Goal: Information Seeking & Learning: Learn about a topic

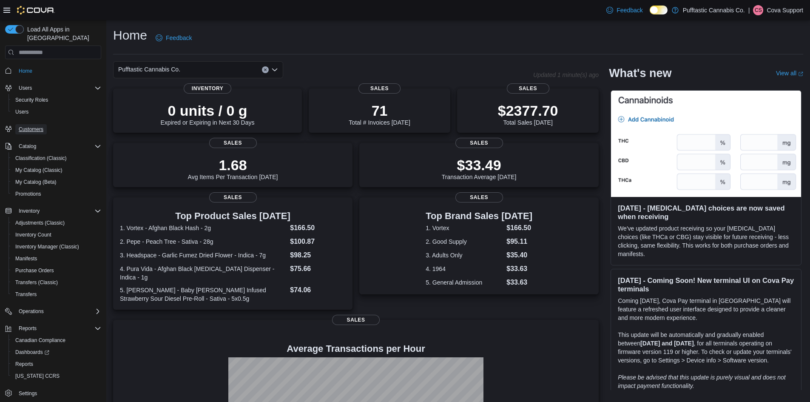
click at [32, 126] on span "Customers" at bounding box center [31, 129] width 25 height 7
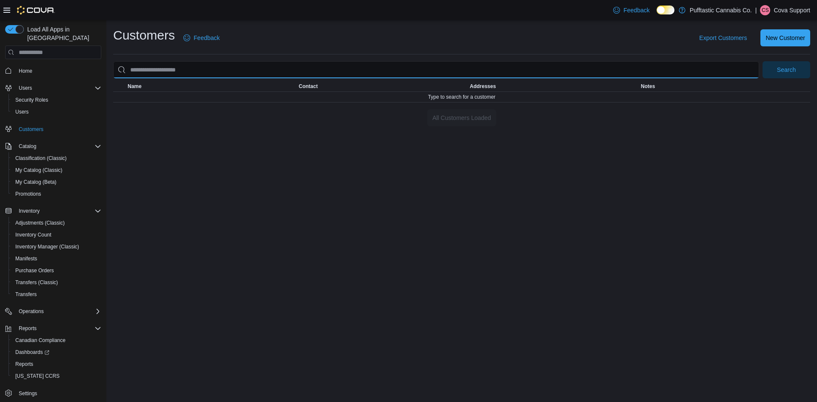
click at [160, 71] on input "search" at bounding box center [436, 69] width 646 height 17
paste input "*********"
click at [762, 61] on button "Search" at bounding box center [786, 69] width 48 height 17
click at [142, 70] on input "*********" at bounding box center [436, 69] width 646 height 17
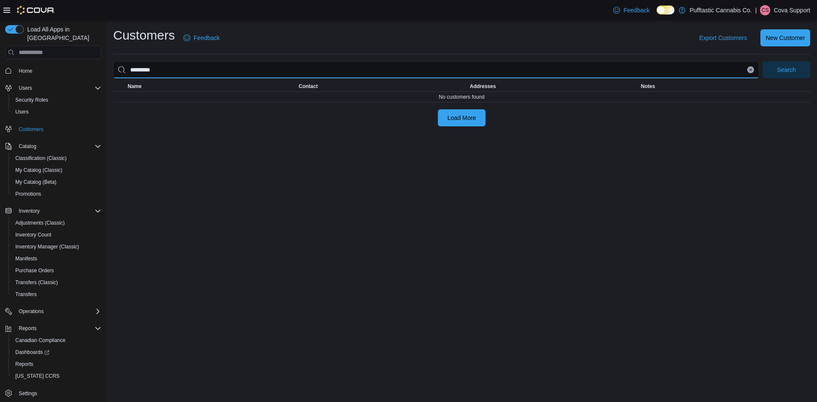
click at [142, 70] on input "*********" at bounding box center [436, 69] width 646 height 17
type input "*****"
click at [762, 61] on button "Search" at bounding box center [786, 69] width 48 height 17
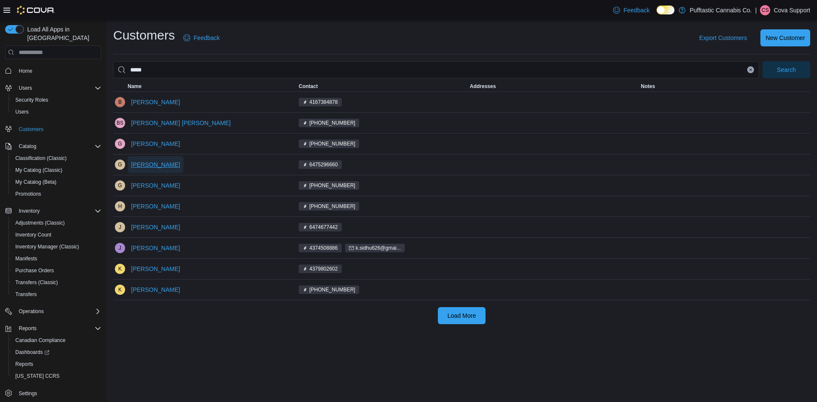
click at [153, 160] on span "[PERSON_NAME]" at bounding box center [155, 164] width 49 height 9
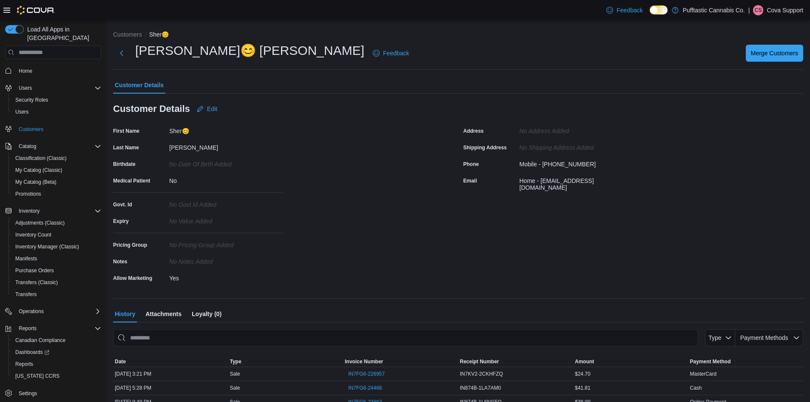
click at [338, 152] on div "First Name Sher😊 Last Name Singh Birthdate No Date Of Birth added Medical Patie…" at bounding box center [283, 204] width 340 height 160
click at [162, 313] on span "Attachments" at bounding box center [163, 313] width 36 height 17
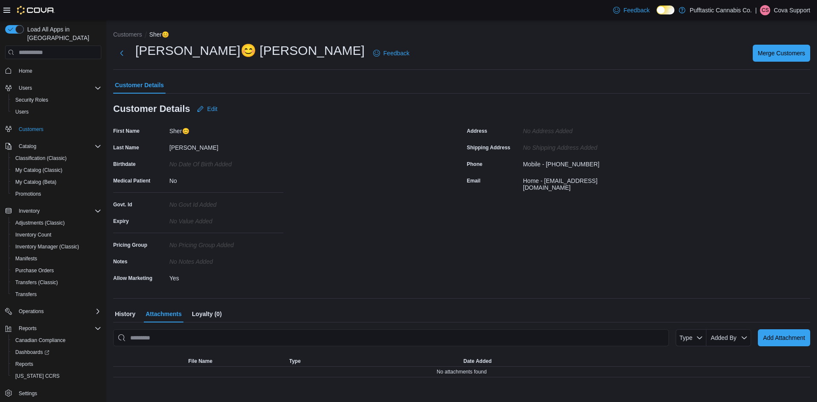
click at [131, 313] on span "History" at bounding box center [125, 313] width 20 height 17
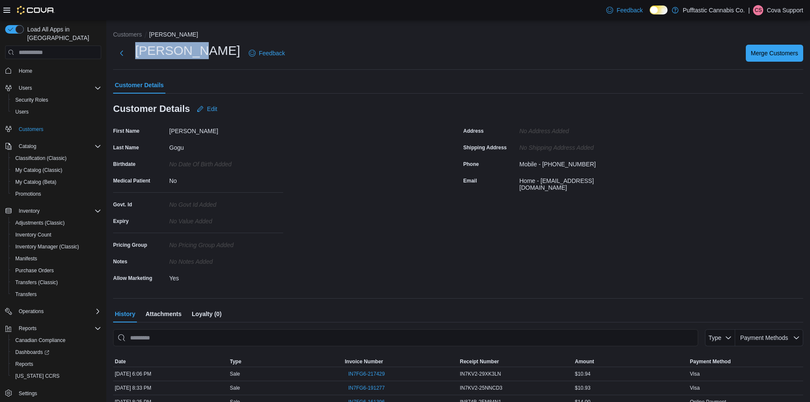
drag, startPoint x: 134, startPoint y: 52, endPoint x: 192, endPoint y: 53, distance: 58.3
click at [192, 53] on div "[PERSON_NAME] Feedback" at bounding box center [200, 53] width 175 height 22
copy h1 "[PERSON_NAME]"
click at [206, 314] on span "Loyalty (0)" at bounding box center [207, 313] width 30 height 17
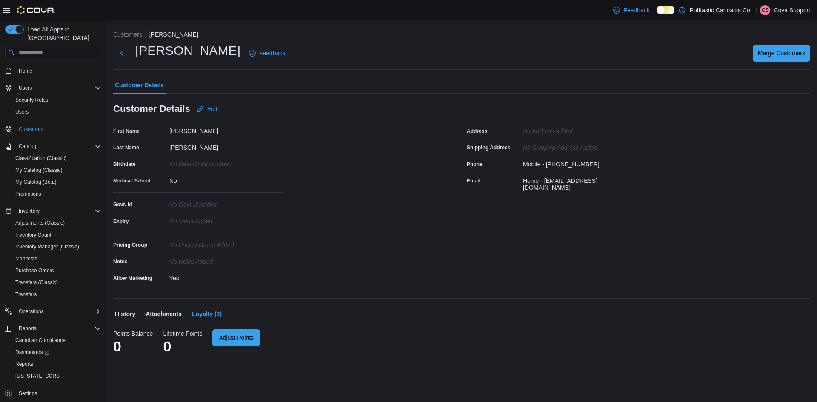
click at [120, 313] on span "History" at bounding box center [125, 313] width 20 height 17
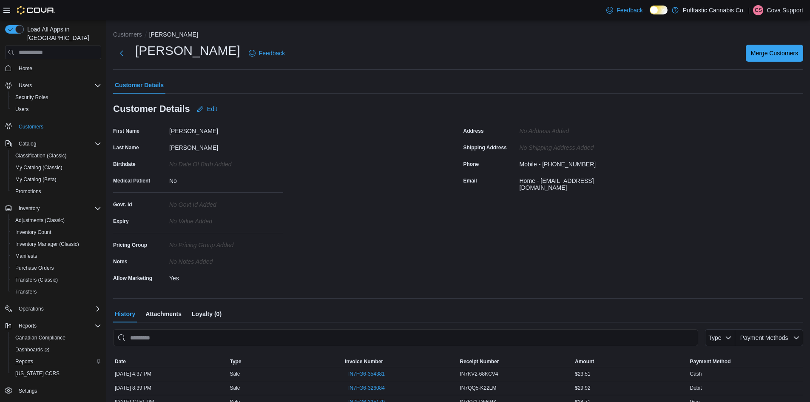
scroll to position [3, 0]
click at [127, 34] on button "Customers" at bounding box center [127, 34] width 29 height 7
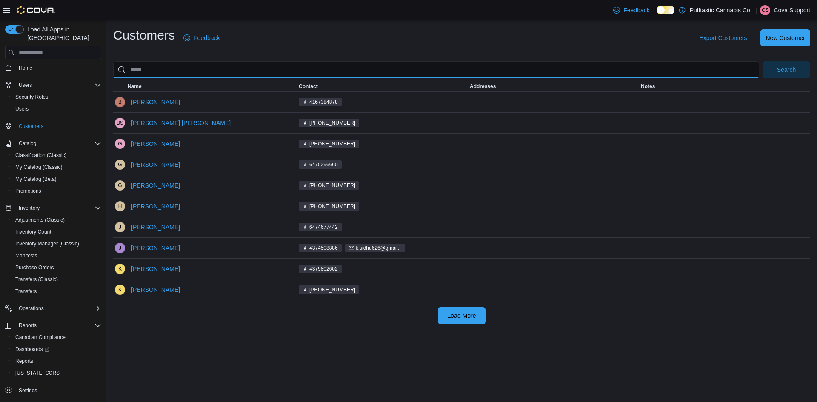
click at [153, 66] on input "search" at bounding box center [436, 69] width 646 height 17
click at [152, 66] on input "search" at bounding box center [436, 69] width 646 height 17
type input "*****"
click at [762, 61] on button "Search" at bounding box center [786, 69] width 48 height 17
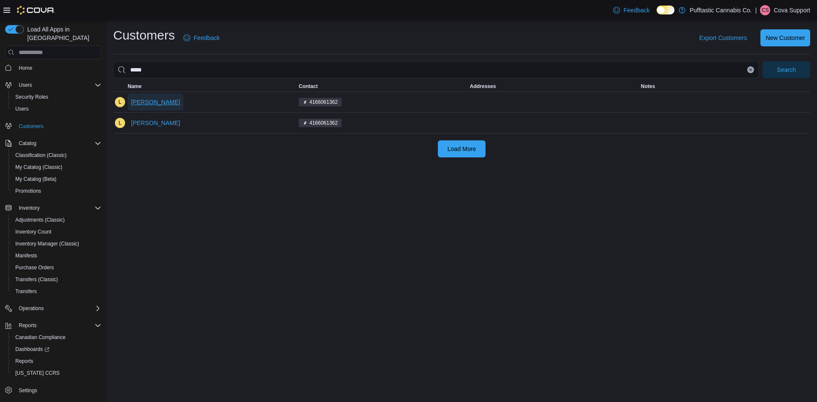
click at [140, 102] on span "[PERSON_NAME]" at bounding box center [155, 102] width 49 height 9
click at [139, 123] on span "[PERSON_NAME]" at bounding box center [155, 123] width 49 height 9
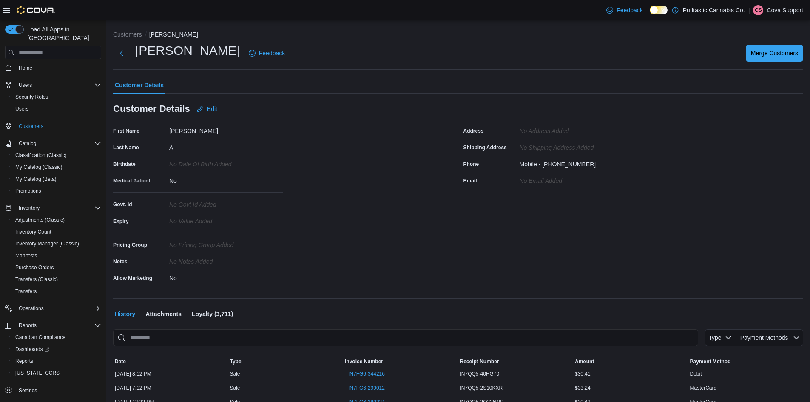
click at [475, 247] on div "Address No Address added Shipping Address No Shipping Address added Phone Mobil…" at bounding box center [634, 204] width 340 height 160
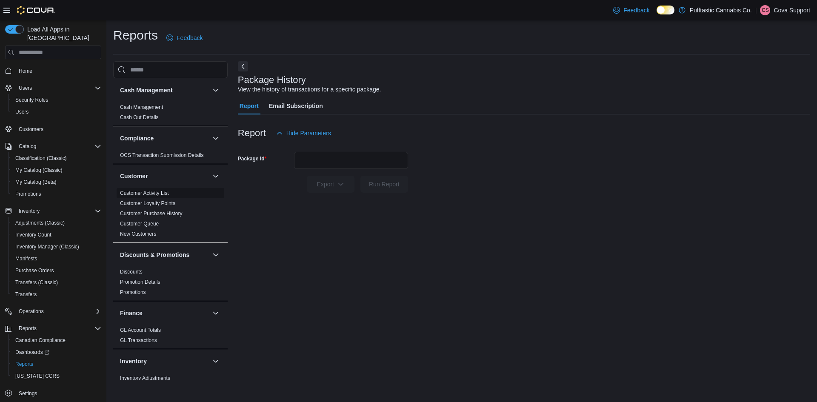
click at [149, 192] on link "Customer Activity List" at bounding box center [144, 193] width 49 height 6
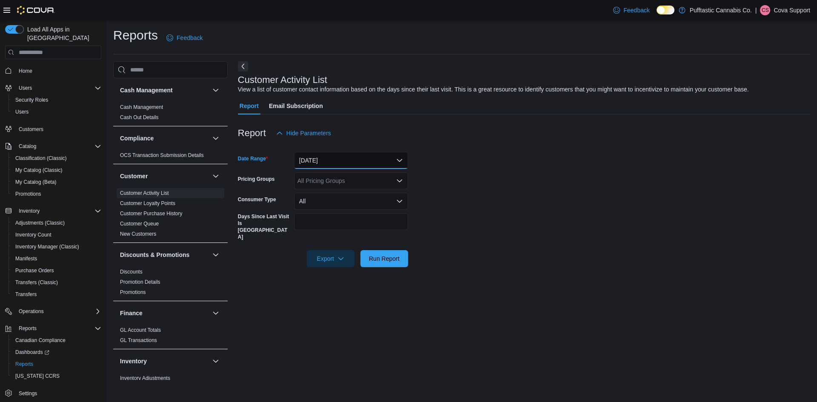
click at [401, 161] on button "Yesterday" at bounding box center [351, 160] width 114 height 17
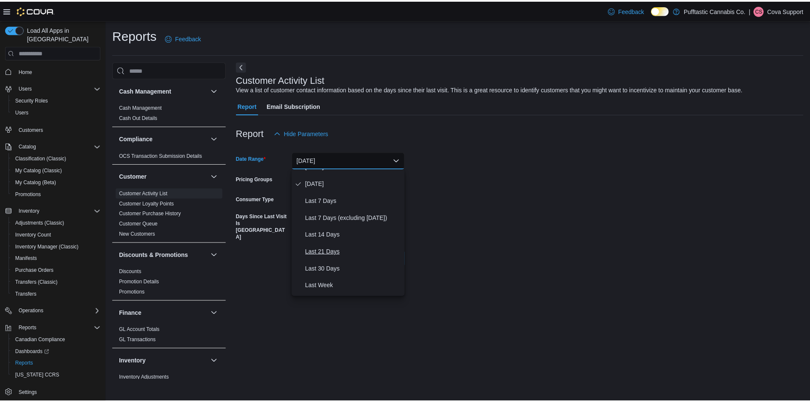
scroll to position [43, 0]
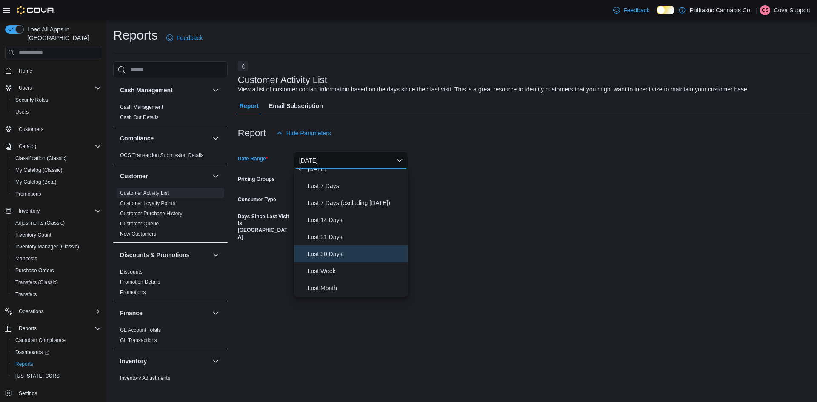
click at [338, 253] on span "Last 30 Days" at bounding box center [356, 254] width 97 height 10
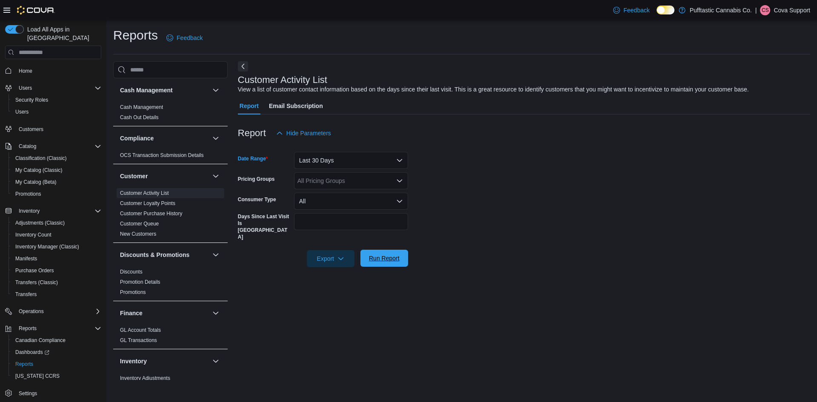
click at [382, 254] on span "Run Report" at bounding box center [384, 258] width 31 height 9
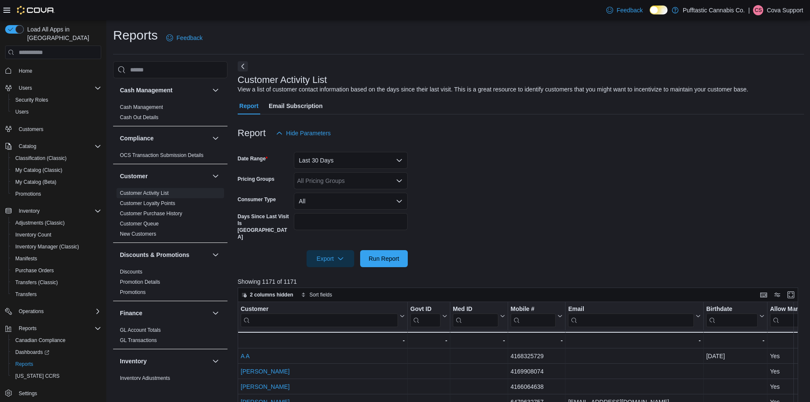
scroll to position [43, 0]
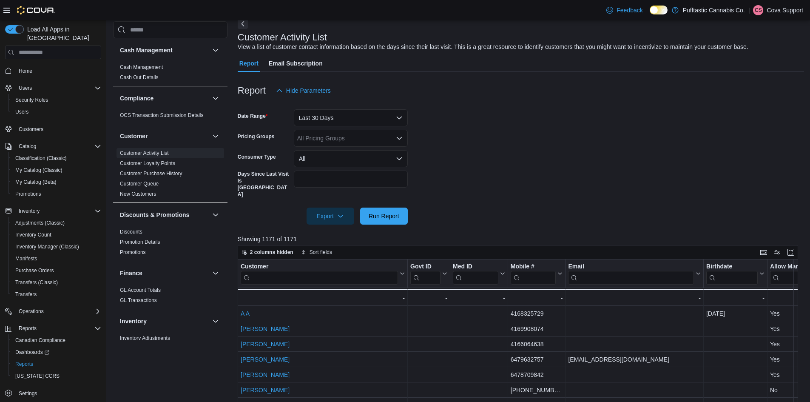
click at [291, 271] on input "search" at bounding box center [319, 278] width 157 height 14
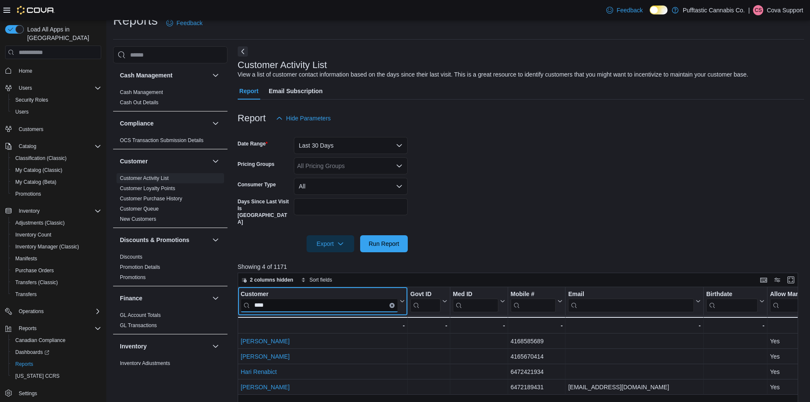
scroll to position [0, 0]
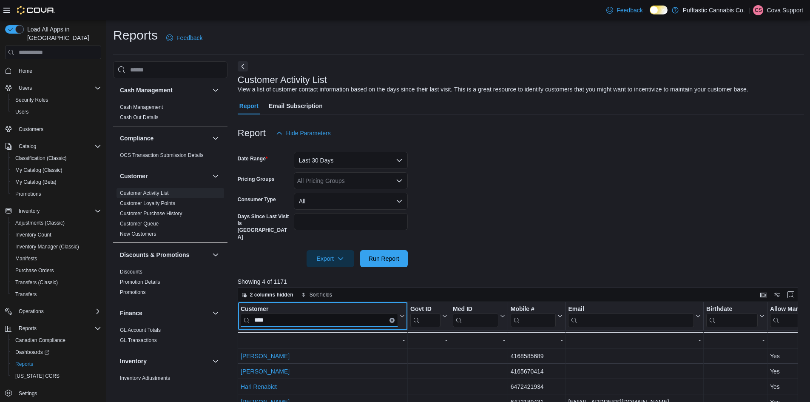
type input "****"
click at [402, 161] on button "Last 30 Days" at bounding box center [351, 160] width 114 height 17
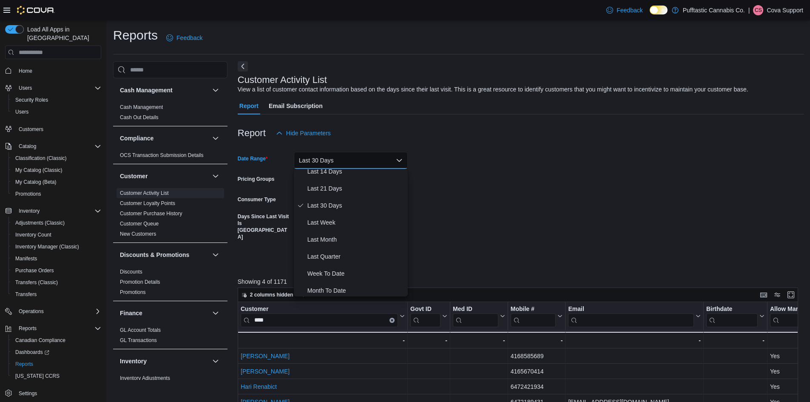
scroll to position [94, 0]
click at [313, 253] on span "Last Quarter" at bounding box center [356, 254] width 97 height 10
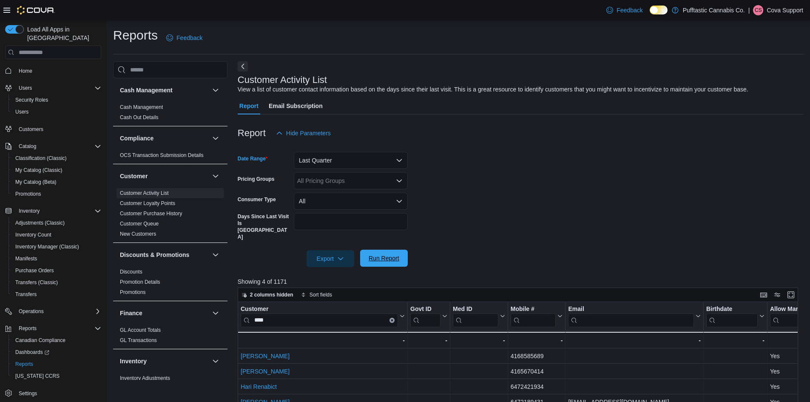
click at [391, 254] on span "Run Report" at bounding box center [384, 258] width 31 height 9
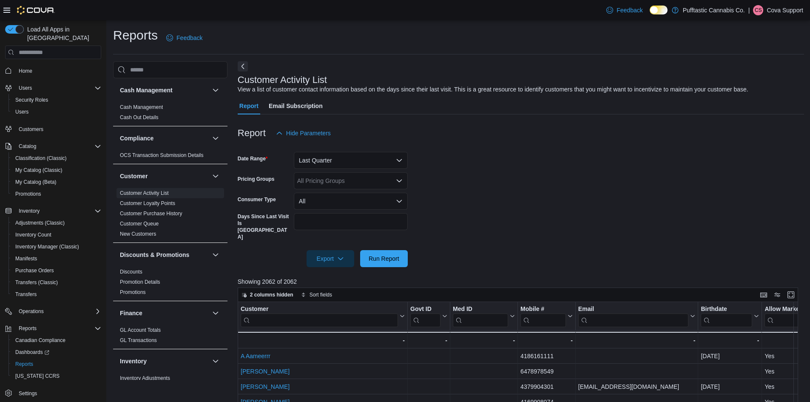
scroll to position [85, 0]
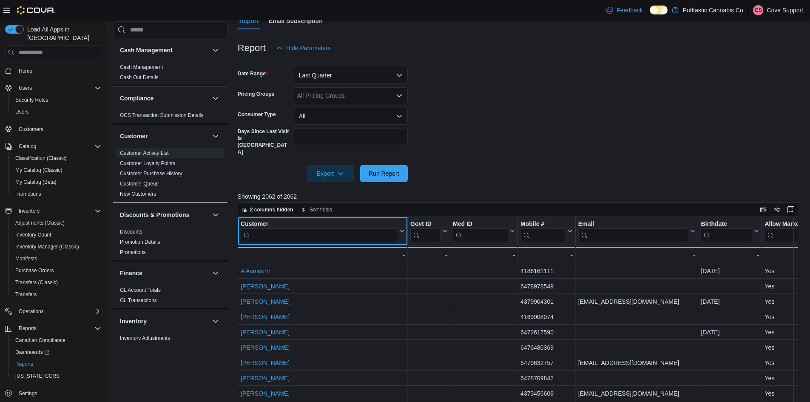
click at [298, 228] on input "search" at bounding box center [319, 235] width 157 height 14
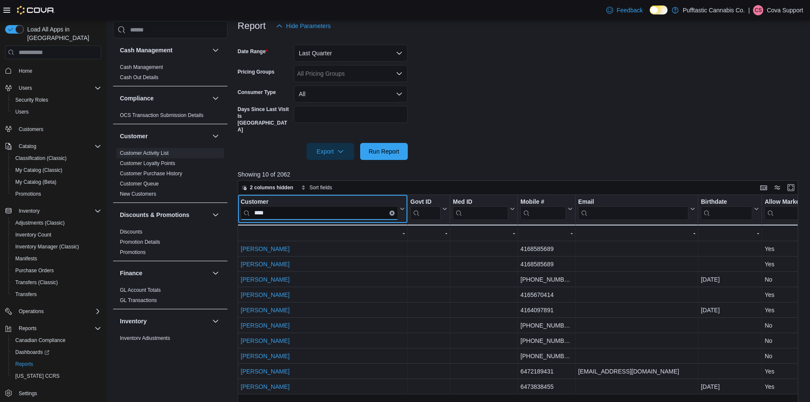
scroll to position [128, 0]
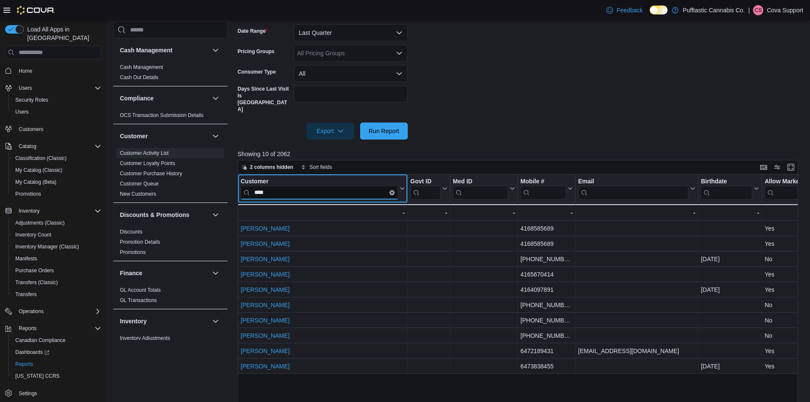
type input "****"
click at [548, 98] on form "Date Range Last Quarter Pricing Groups All Pricing Groups Consumer Type All Day…" at bounding box center [521, 76] width 567 height 125
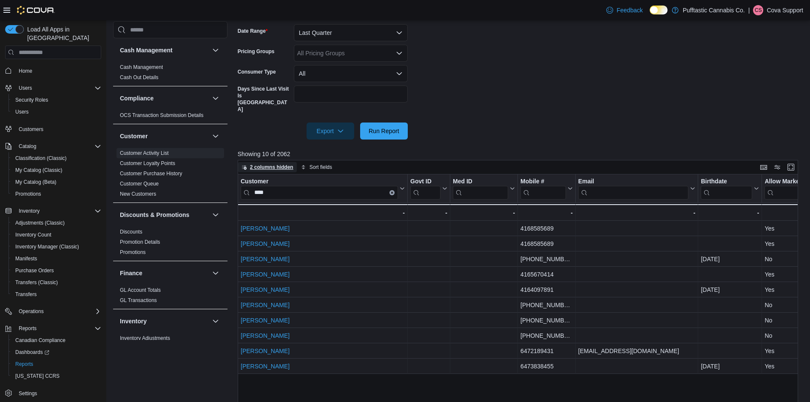
click at [264, 164] on span "2 columns hidden" at bounding box center [271, 167] width 43 height 7
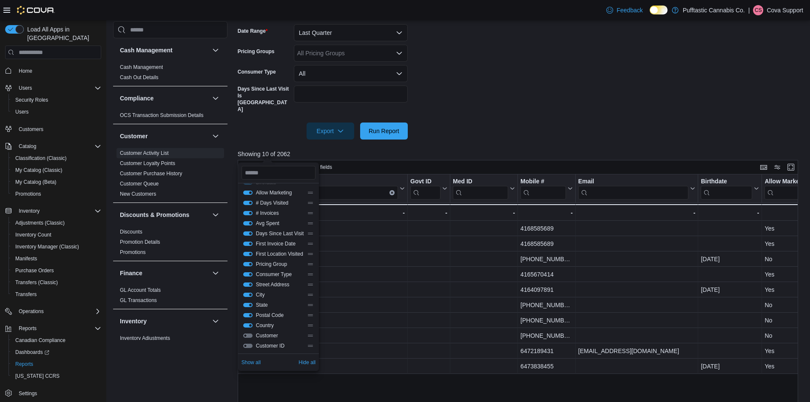
scroll to position [61, 0]
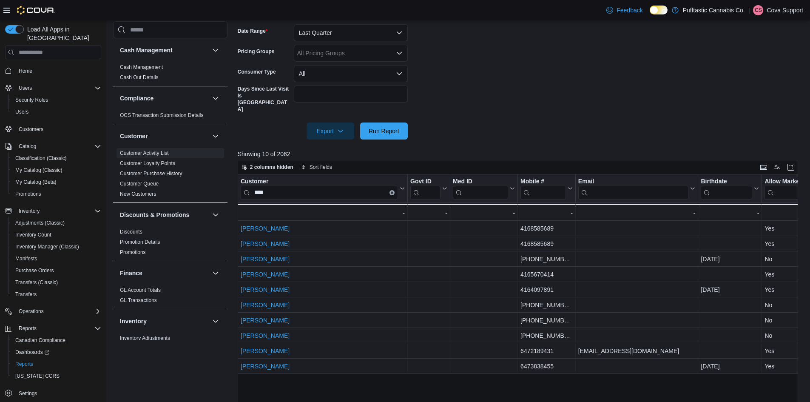
click at [299, 389] on div "Customer **** Click to view column header actions Govt ID Click to view column …" at bounding box center [521, 327] width 567 height 307
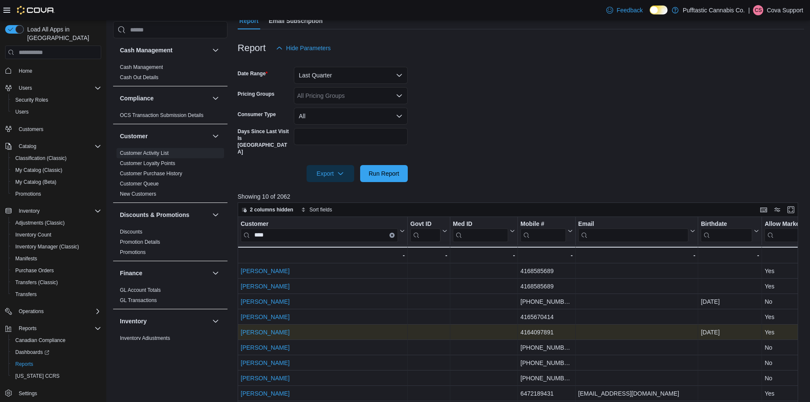
scroll to position [0, 0]
